Goal: Task Accomplishment & Management: Manage account settings

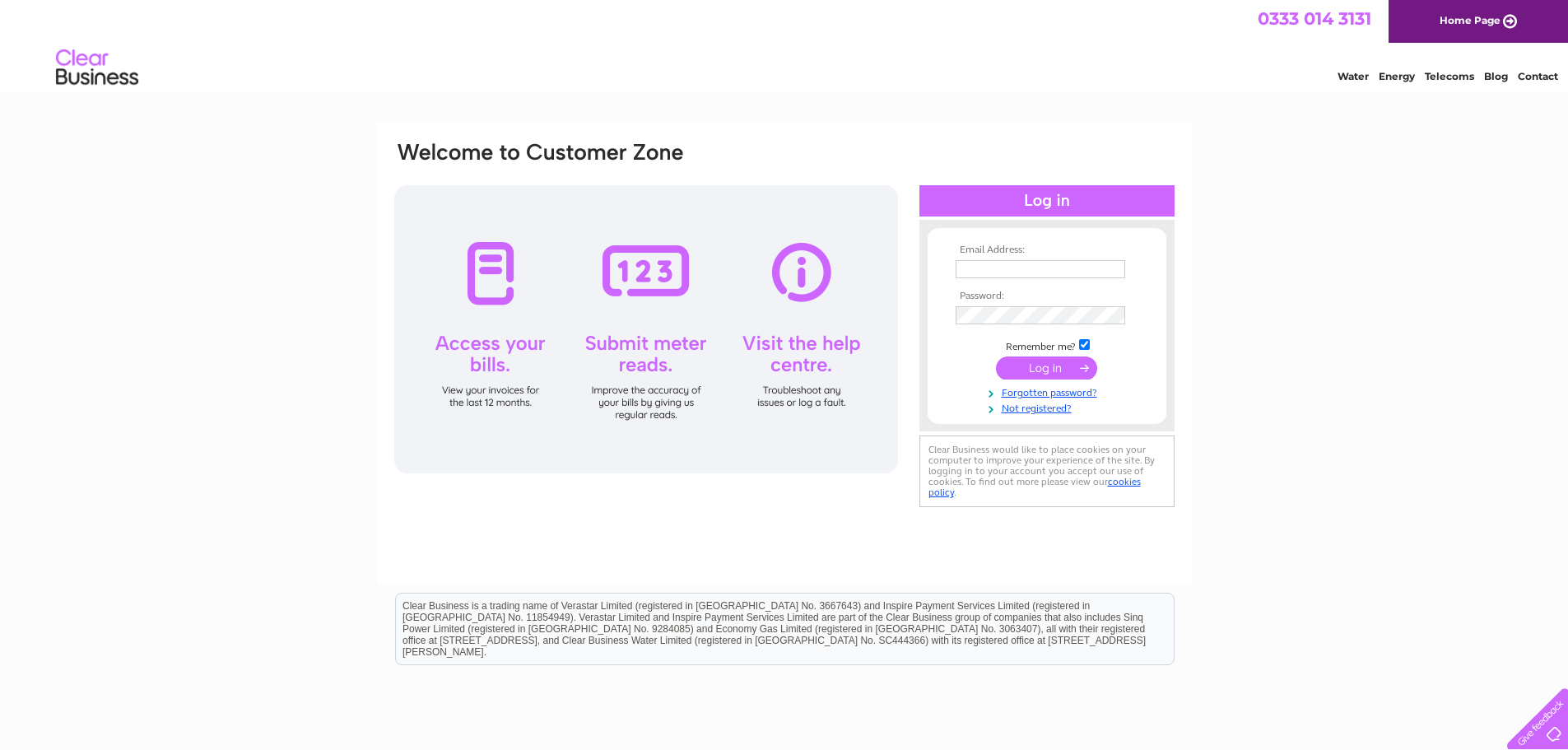
type input "office@oakbrookelectrical.co.uk"
click at [1057, 371] on input "submit" at bounding box center [1047, 368] width 101 height 23
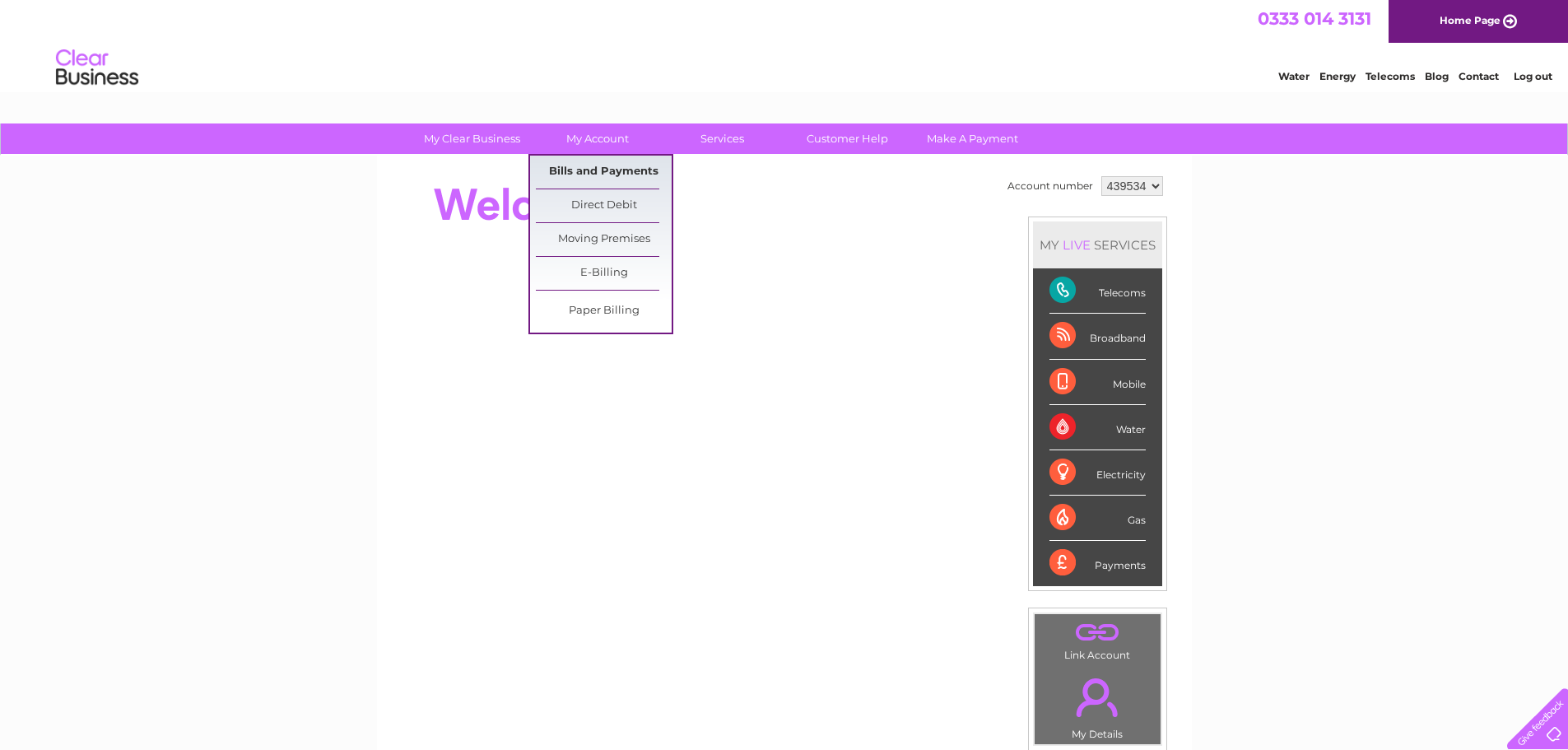
click at [589, 166] on link "Bills and Payments" at bounding box center [603, 172] width 136 height 33
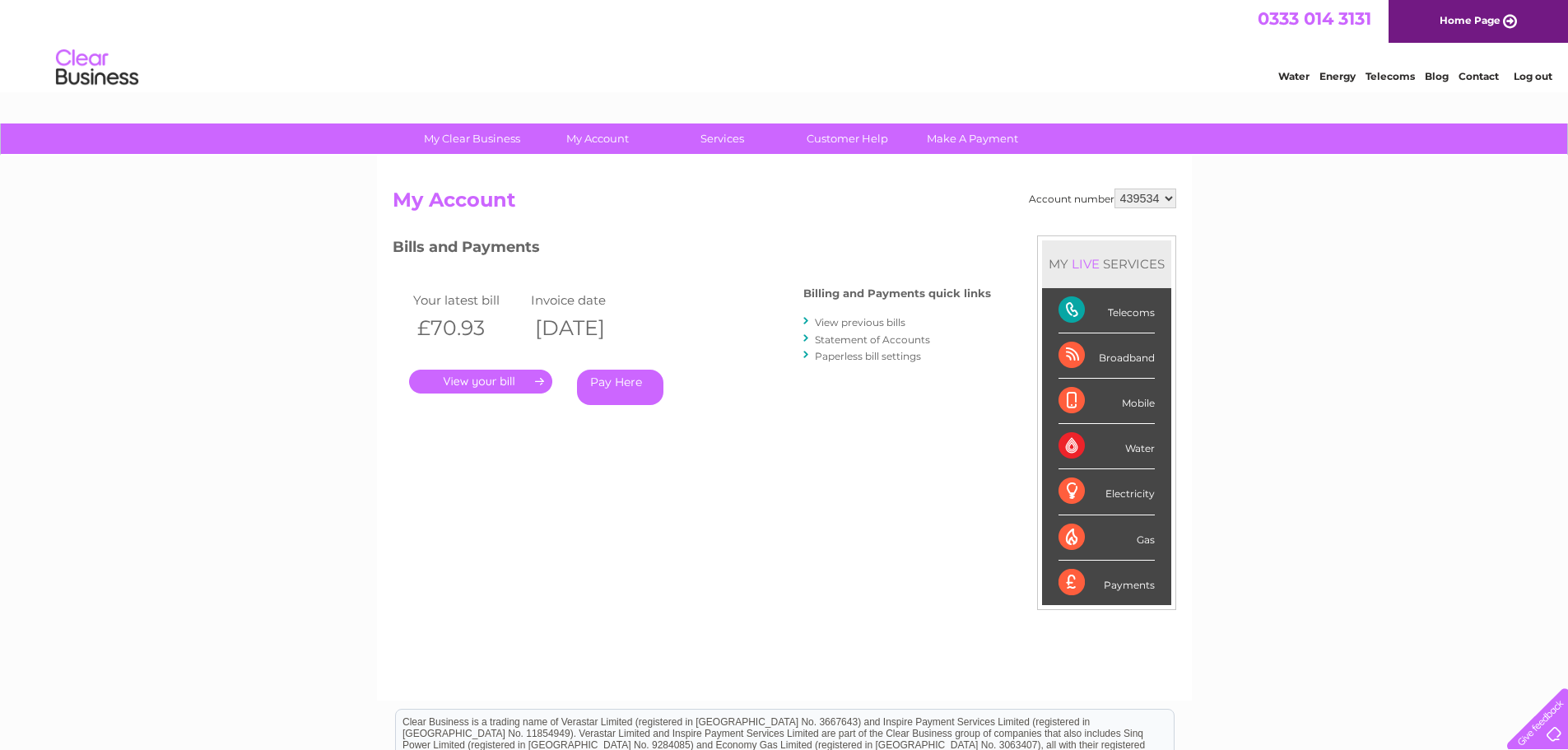
click at [510, 373] on link "." at bounding box center [480, 381] width 143 height 24
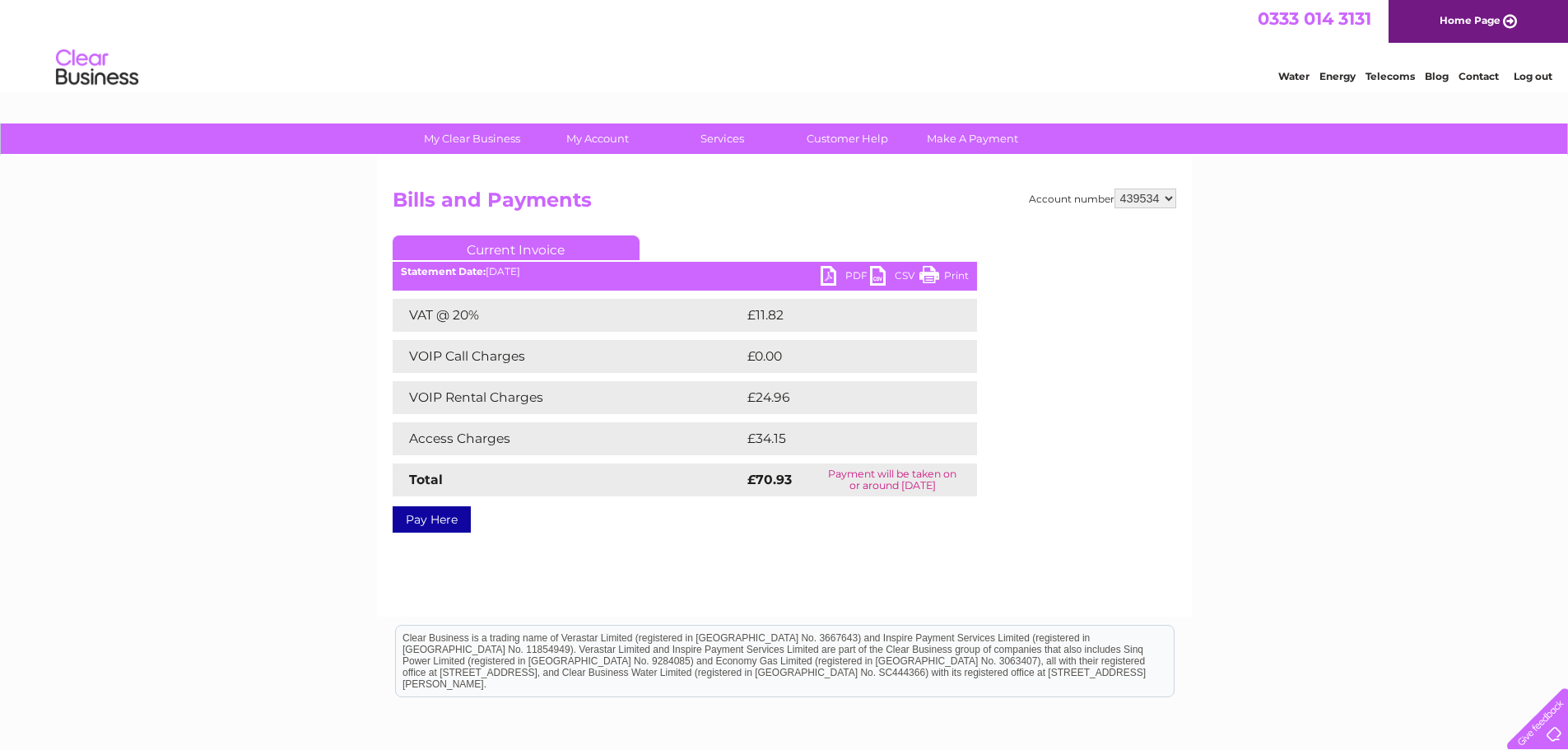
click at [838, 270] on link "PDF" at bounding box center [845, 278] width 49 height 24
click at [1521, 76] on link "Log out" at bounding box center [1533, 76] width 39 height 12
